Goal: Information Seeking & Learning: Learn about a topic

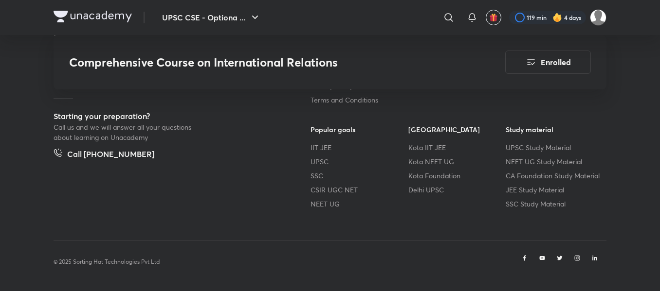
scroll to position [1300, 0]
